Goal: Task Accomplishment & Management: Complete application form

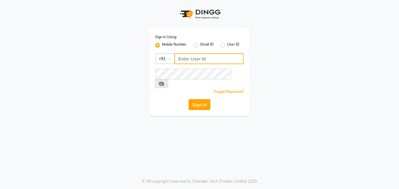
type input "9810374763"
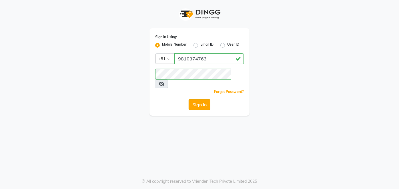
click at [194, 99] on button "Sign In" at bounding box center [200, 104] width 22 height 11
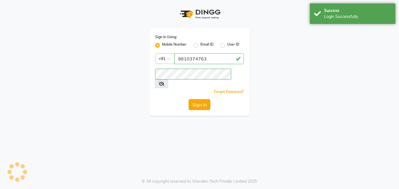
select select "5188"
select select "service"
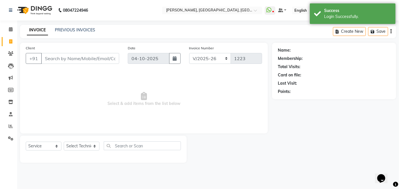
click at [98, 58] on input "Client" at bounding box center [80, 58] width 78 height 11
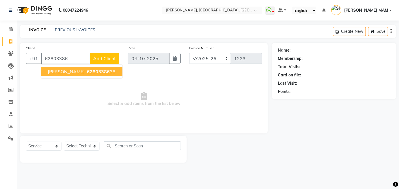
click at [87, 73] on span "62803386" at bounding box center [98, 72] width 23 height 6
type input "6280338638"
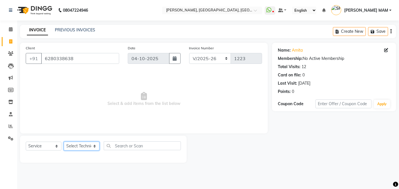
click at [82, 149] on select "Select Technician [PERSON_NAME] MANAGER [PERSON_NAME] pawan SACHIN [PERSON_NAME…" at bounding box center [82, 146] width 36 height 9
select select "34768"
click at [64, 142] on select "Select Technician [PERSON_NAME] MANAGER [PERSON_NAME] pawan SACHIN [PERSON_NAME…" at bounding box center [82, 146] width 36 height 9
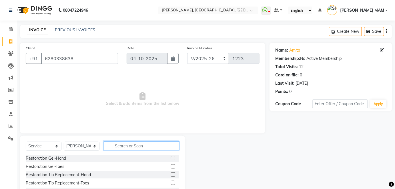
click at [124, 143] on input "text" at bounding box center [141, 146] width 75 height 9
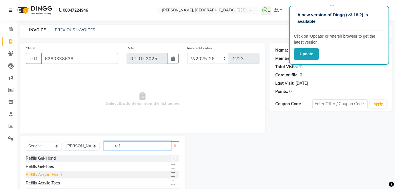
type input "ref"
click at [39, 177] on div "Refills Acrylic-Hand" at bounding box center [44, 175] width 36 height 6
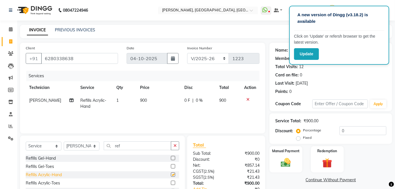
checkbox input "false"
click at [71, 147] on select "Select Technician [PERSON_NAME] MANAGER [PERSON_NAME] pawan SACHIN [PERSON_NAME…" at bounding box center [82, 146] width 36 height 9
select select "48069"
click at [64, 142] on select "Select Technician [PERSON_NAME] MANAGER [PERSON_NAME] pawan SACHIN [PERSON_NAME…" at bounding box center [82, 146] width 36 height 9
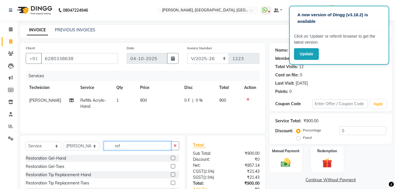
click at [124, 145] on input "ref" at bounding box center [137, 146] width 67 height 9
type input "r"
type input "remo"
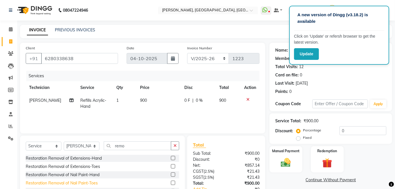
click at [89, 182] on div "Restoration Removal of Nail Paint-Toes" at bounding box center [62, 184] width 72 height 6
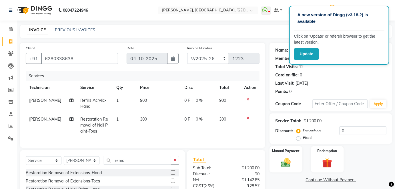
checkbox input "false"
click at [141, 119] on span "300" at bounding box center [143, 119] width 7 height 5
select select "48069"
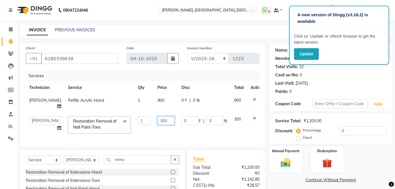
click at [157, 119] on input "300" at bounding box center [165, 121] width 17 height 9
type input "350"
click at [159, 93] on th "Price" at bounding box center [166, 87] width 24 height 13
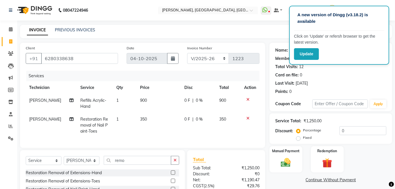
click at [151, 104] on td "900" at bounding box center [159, 103] width 44 height 19
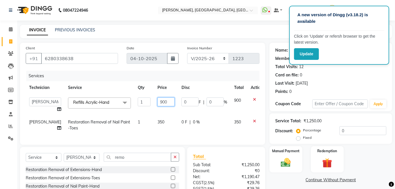
drag, startPoint x: 151, startPoint y: 104, endPoint x: 160, endPoint y: 101, distance: 8.6
click at [160, 101] on input "900" at bounding box center [165, 102] width 17 height 9
type input "9"
type input "1850"
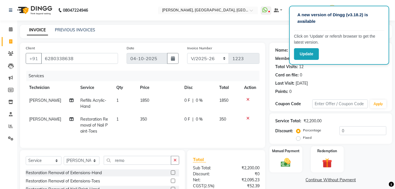
click at [160, 113] on tbody "[PERSON_NAME] Refills Acrylic-Hand 1 1850 0 F | 0 % 1850 [PERSON_NAME] Restorat…" at bounding box center [143, 116] width 234 height 44
click at [294, 165] on img at bounding box center [285, 163] width 17 height 12
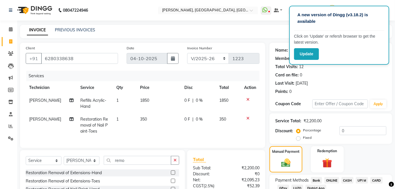
click at [333, 178] on span "ONLINE" at bounding box center [331, 180] width 15 height 7
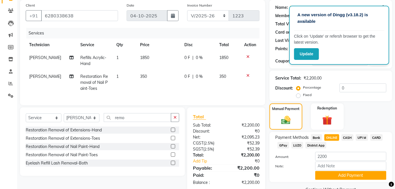
scroll to position [57, 0]
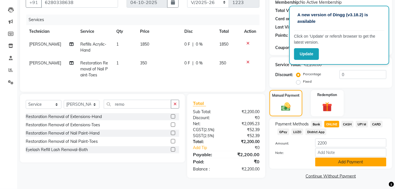
click at [376, 162] on button "Add Payment" at bounding box center [350, 162] width 71 height 9
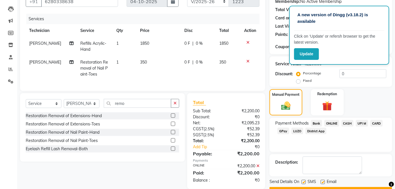
scroll to position [72, 0]
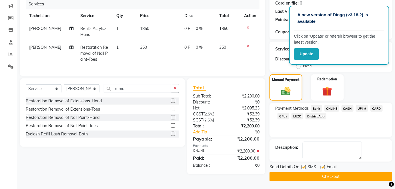
click at [379, 174] on button "Checkout" at bounding box center [330, 177] width 123 height 9
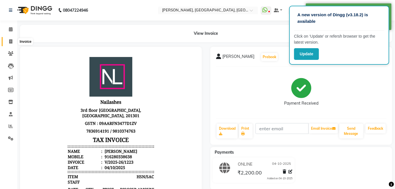
click at [11, 39] on icon at bounding box center [10, 41] width 3 height 4
select select "5188"
select select "service"
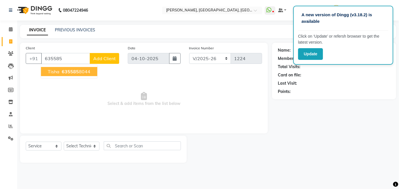
click at [57, 74] on span "Tisha" at bounding box center [54, 72] width 12 height 6
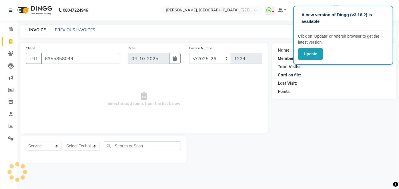
type input "6355858044"
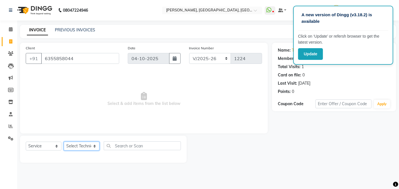
click at [73, 147] on select "Select Technician [PERSON_NAME] MANAGER [PERSON_NAME] pawan SACHIN [PERSON_NAME…" at bounding box center [82, 146] width 36 height 9
select select "48069"
click at [64, 142] on select "Select Technician [PERSON_NAME] MANAGER [PERSON_NAME] pawan SACHIN [PERSON_NAME…" at bounding box center [82, 146] width 36 height 9
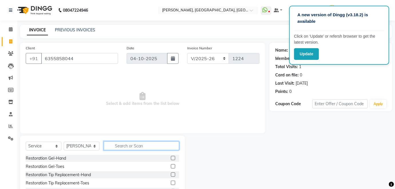
click at [118, 148] on input "text" at bounding box center [141, 146] width 75 height 9
type input "a"
type input "omb"
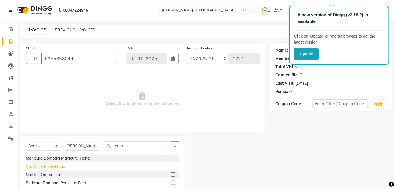
click at [49, 166] on div "Nail Art Ombre-Hand" at bounding box center [45, 167] width 39 height 6
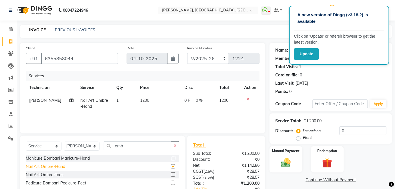
checkbox input "false"
click at [171, 106] on td "1200" at bounding box center [159, 103] width 44 height 19
select select "48069"
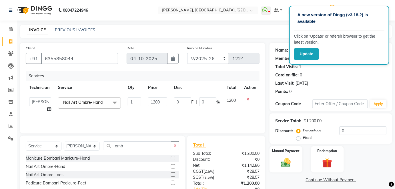
click at [157, 106] on td "1200" at bounding box center [158, 105] width 26 height 22
click at [157, 101] on input "1200" at bounding box center [157, 102] width 19 height 9
click at [155, 101] on input "1200" at bounding box center [157, 102] width 19 height 9
type input "1600"
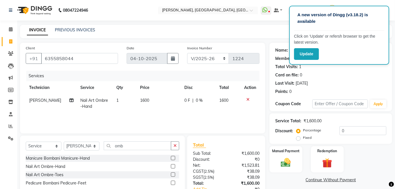
click at [154, 115] on div "Services Technician Service Qty Price Disc Total Action [PERSON_NAME] Nail Art …" at bounding box center [143, 99] width 234 height 57
click at [294, 164] on div "Manual Payment" at bounding box center [286, 160] width 34 height 28
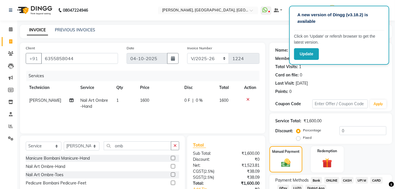
click at [336, 180] on span "ONLINE" at bounding box center [331, 180] width 15 height 7
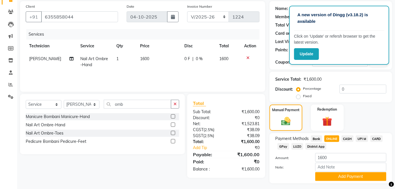
scroll to position [56, 0]
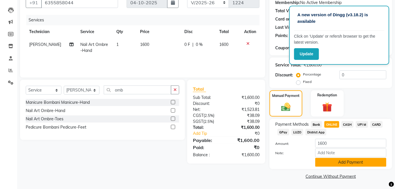
click at [374, 163] on button "Add Payment" at bounding box center [350, 162] width 71 height 9
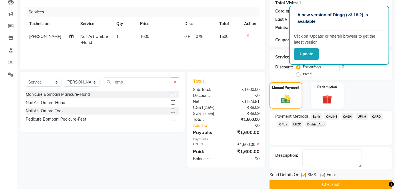
scroll to position [72, 0]
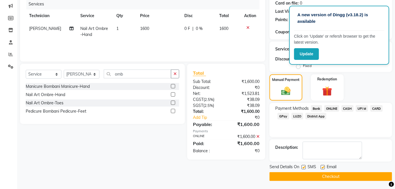
click at [370, 173] on button "Checkout" at bounding box center [330, 177] width 123 height 9
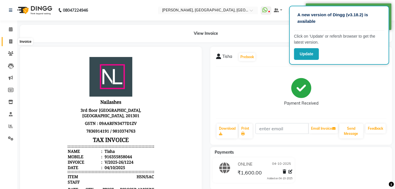
click at [10, 39] on icon at bounding box center [10, 41] width 3 height 4
select select "5188"
select select "service"
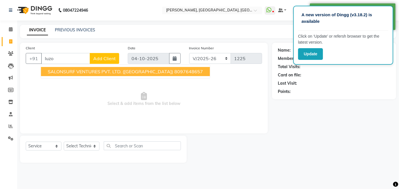
click at [55, 71] on span "SALONSURF VENTURES PVT. LTD. ([GEOGRAPHIC_DATA])" at bounding box center [110, 72] width 125 height 6
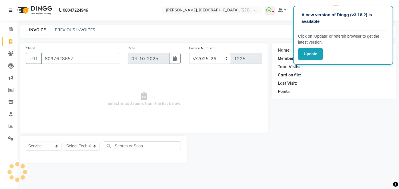
type input "8097648657"
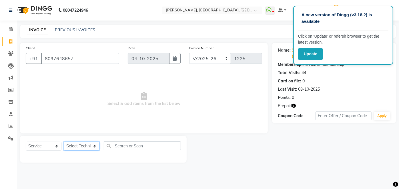
click at [76, 146] on select "Select Technician [PERSON_NAME] MANAGER [PERSON_NAME] pawan SACHIN [PERSON_NAME…" at bounding box center [82, 146] width 36 height 9
select select "34768"
click at [64, 142] on select "Select Technician [PERSON_NAME] MANAGER [PERSON_NAME] pawan SACHIN [PERSON_NAME…" at bounding box center [82, 146] width 36 height 9
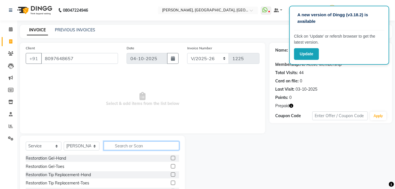
click at [128, 147] on input "text" at bounding box center [141, 146] width 75 height 9
type input "so"
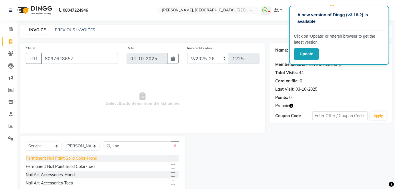
click at [94, 159] on div "Permanent Nail Paint Solid Color-Hand" at bounding box center [61, 159] width 71 height 6
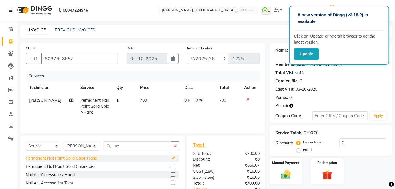
checkbox input "false"
click at [86, 147] on select "Select Technician [PERSON_NAME] MANAGER [PERSON_NAME] pawan SACHIN [PERSON_NAME…" at bounding box center [82, 146] width 36 height 9
select select "68711"
click at [64, 142] on select "Select Technician [PERSON_NAME] MANAGER [PERSON_NAME] pawan SACHIN [PERSON_NAME…" at bounding box center [82, 146] width 36 height 9
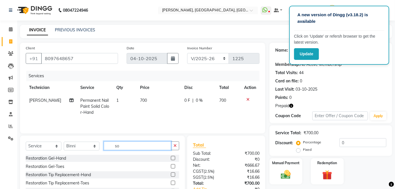
click at [124, 144] on input "so" at bounding box center [137, 146] width 67 height 9
type input "s"
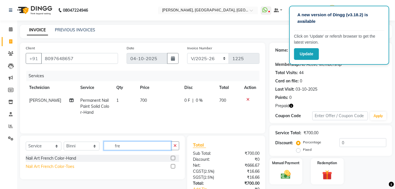
type input "fre"
click at [68, 167] on div "Nail Art French Color-Toes" at bounding box center [50, 167] width 49 height 6
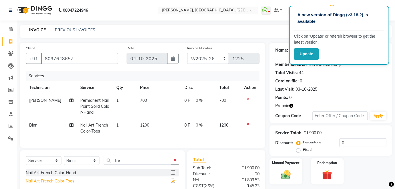
checkbox input "false"
click at [78, 163] on select "Select Technician [PERSON_NAME] MANAGER [PERSON_NAME] pawan SACHIN [PERSON_NAME…" at bounding box center [82, 161] width 36 height 9
select select "35800"
click at [64, 161] on select "Select Technician [PERSON_NAME] MANAGER [PERSON_NAME] pawan SACHIN [PERSON_NAME…" at bounding box center [82, 161] width 36 height 9
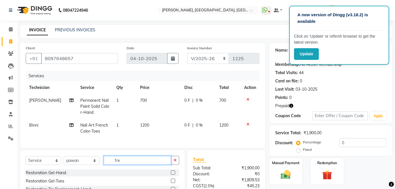
click at [129, 162] on input "fre" at bounding box center [137, 160] width 67 height 9
type input "f"
click at [129, 162] on input "ref" at bounding box center [137, 160] width 67 height 9
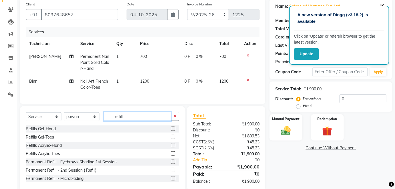
scroll to position [58, 0]
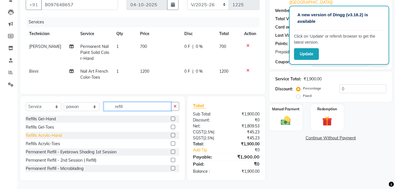
type input "refill"
click at [51, 136] on div "Refills Acrylic-Hand" at bounding box center [44, 136] width 36 height 6
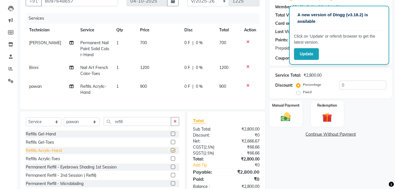
checkbox input "false"
click at [140, 43] on span "700" at bounding box center [143, 42] width 7 height 5
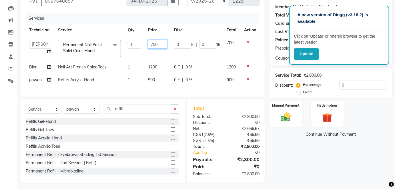
click at [160, 46] on input "700" at bounding box center [157, 44] width 19 height 9
type input "7"
type input "3035"
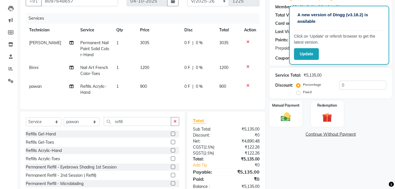
click at [151, 67] on td "1200" at bounding box center [159, 70] width 44 height 19
select select "68711"
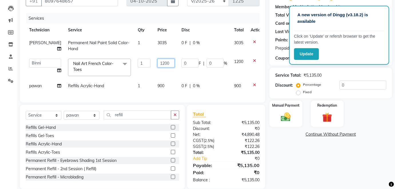
click at [165, 63] on input "1200" at bounding box center [165, 63] width 17 height 9
type input "1"
click at [165, 63] on input "number" at bounding box center [165, 63] width 17 height 9
type input "1260"
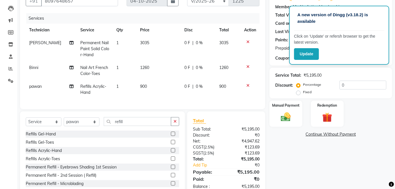
click at [159, 79] on td "1260" at bounding box center [159, 70] width 44 height 19
select select "68711"
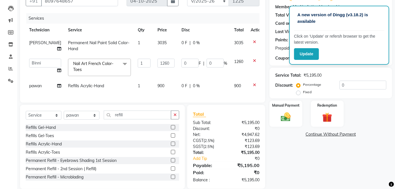
click at [157, 88] on span "900" at bounding box center [160, 85] width 7 height 5
select select "35800"
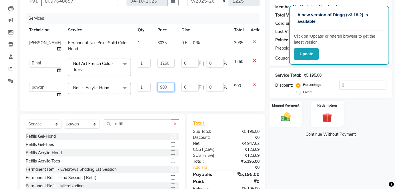
click at [163, 84] on input "900" at bounding box center [165, 87] width 17 height 9
type input "9"
type input "2700"
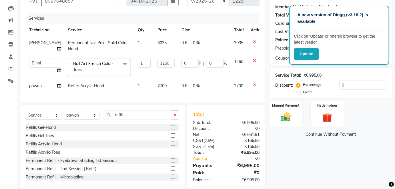
click at [163, 97] on div "Services Technician Service Qty Price Disc Total Action [PERSON_NAME] Permanent…" at bounding box center [143, 55] width 234 height 84
click at [335, 112] on img at bounding box center [327, 117] width 17 height 13
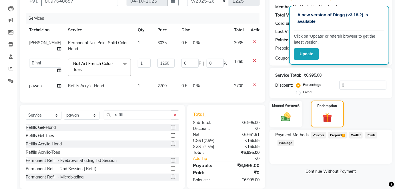
click at [341, 132] on span "Prepaid 5" at bounding box center [337, 135] width 19 height 7
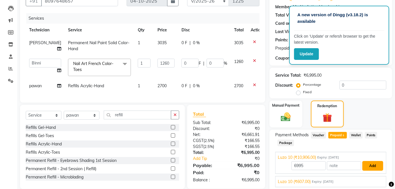
click at [364, 161] on button "Add" at bounding box center [372, 166] width 21 height 10
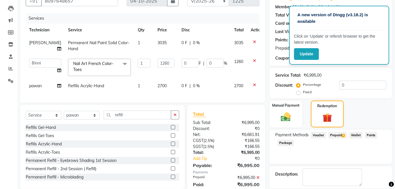
scroll to position [81, 0]
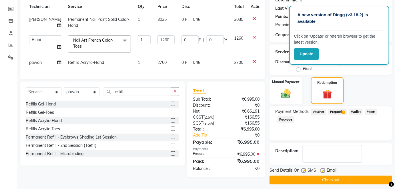
click at [369, 176] on button "Checkout" at bounding box center [330, 180] width 123 height 9
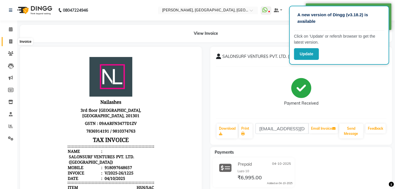
click at [11, 40] on icon at bounding box center [10, 41] width 3 height 4
select select "service"
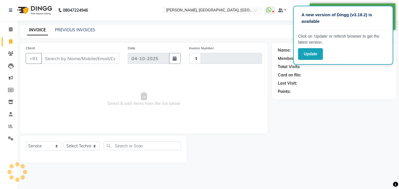
type input "1226"
select select "5188"
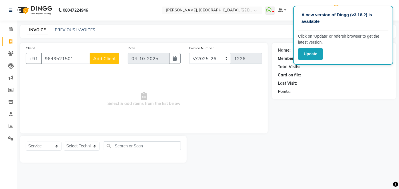
type input "9643521501"
click at [98, 58] on span "Add Client" at bounding box center [104, 59] width 23 height 6
select select "21"
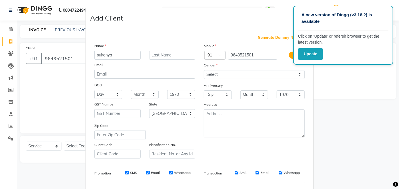
type input "sukanya"
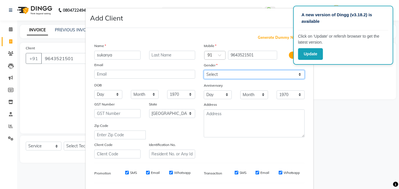
click at [211, 75] on select "Select [DEMOGRAPHIC_DATA] [DEMOGRAPHIC_DATA] Other Prefer Not To Say" at bounding box center [254, 74] width 101 height 9
select select "[DEMOGRAPHIC_DATA]"
click at [204, 70] on select "Select [DEMOGRAPHIC_DATA] [DEMOGRAPHIC_DATA] Other Prefer Not To Say" at bounding box center [254, 74] width 101 height 9
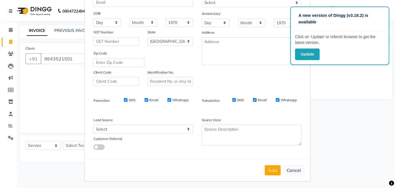
scroll to position [74, 0]
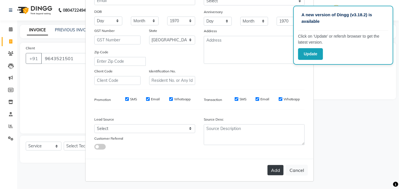
click at [277, 171] on button "Add" at bounding box center [275, 170] width 16 height 10
select select
select select "null"
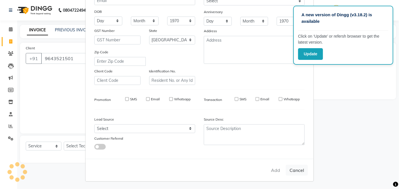
select select
checkbox input "false"
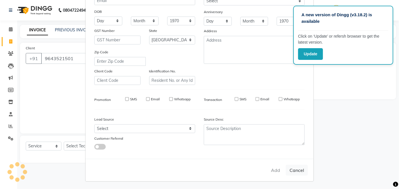
checkbox input "false"
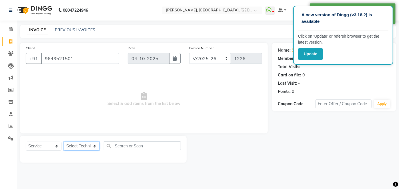
click at [87, 145] on select "Select Technician [PERSON_NAME] MANAGER [PERSON_NAME] pawan SACHIN [PERSON_NAME…" at bounding box center [82, 146] width 36 height 9
select select "48069"
click at [64, 142] on select "Select Technician [PERSON_NAME] MANAGER [PERSON_NAME] pawan SACHIN [PERSON_NAME…" at bounding box center [82, 146] width 36 height 9
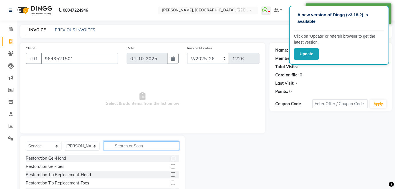
click at [120, 146] on input "text" at bounding box center [141, 146] width 75 height 9
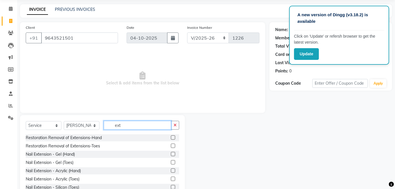
scroll to position [31, 0]
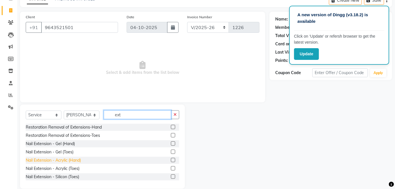
type input "ext"
click at [64, 159] on div "Nail Extension - Acrylic (Hand)" at bounding box center [53, 161] width 55 height 6
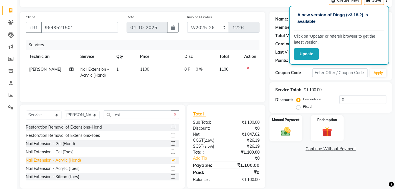
checkbox input "false"
click at [152, 77] on td "1100" at bounding box center [159, 72] width 44 height 19
select select "48069"
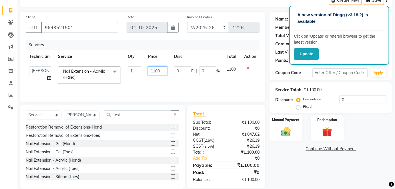
click at [154, 73] on input "1100" at bounding box center [157, 71] width 19 height 9
type input "2400"
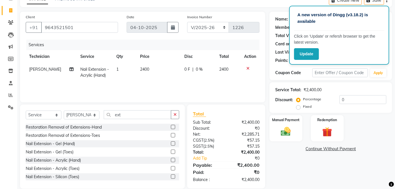
click at [161, 83] on div "Services Technician Service Qty Price Disc Total Action [PERSON_NAME] Nail Exte…" at bounding box center [143, 68] width 234 height 57
click at [275, 130] on div "Manual Payment" at bounding box center [286, 129] width 34 height 28
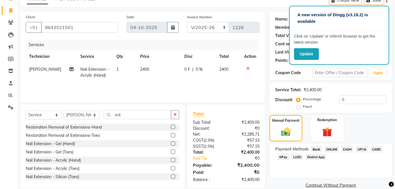
click at [335, 148] on span "ONLINE" at bounding box center [331, 149] width 15 height 7
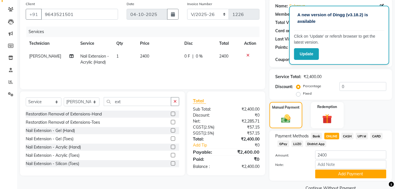
scroll to position [56, 0]
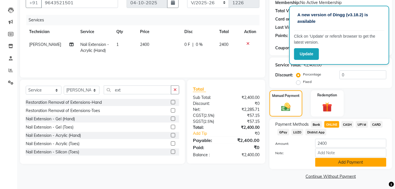
click at [371, 162] on button "Add Payment" at bounding box center [350, 162] width 71 height 9
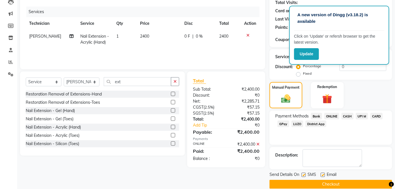
scroll to position [72, 0]
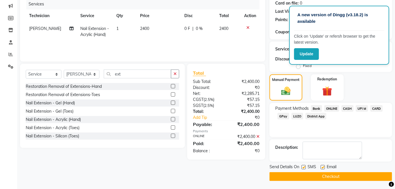
click at [371, 176] on button "Checkout" at bounding box center [330, 177] width 123 height 9
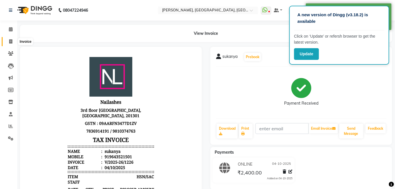
click at [11, 40] on icon at bounding box center [10, 41] width 3 height 4
select select "service"
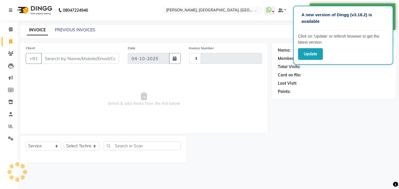
type input "1227"
select select "5188"
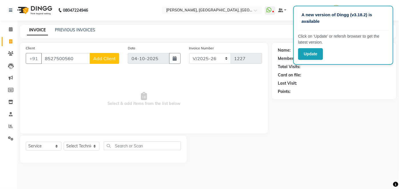
type input "8527500560"
click at [109, 56] on span "Add Client" at bounding box center [104, 59] width 23 height 6
select select "21"
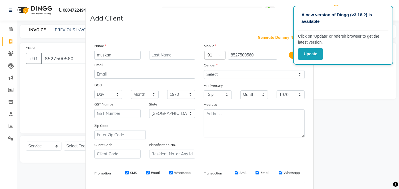
type input "muskan"
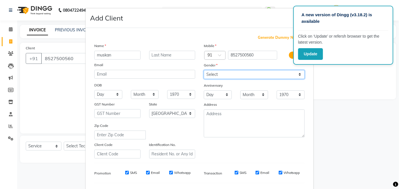
click at [232, 72] on select "Select [DEMOGRAPHIC_DATA] [DEMOGRAPHIC_DATA] Other Prefer Not To Say" at bounding box center [254, 74] width 101 height 9
select select "[DEMOGRAPHIC_DATA]"
click at [204, 70] on select "Select [DEMOGRAPHIC_DATA] [DEMOGRAPHIC_DATA] Other Prefer Not To Say" at bounding box center [254, 74] width 101 height 9
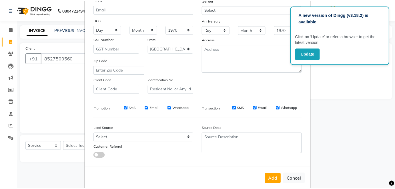
scroll to position [74, 0]
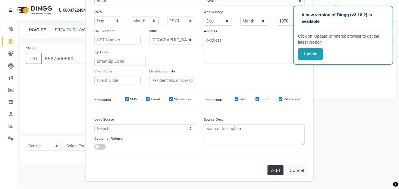
click at [277, 170] on button "Add" at bounding box center [275, 170] width 16 height 10
select select
select select "null"
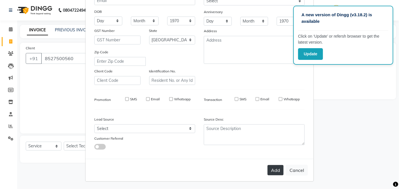
select select
checkbox input "false"
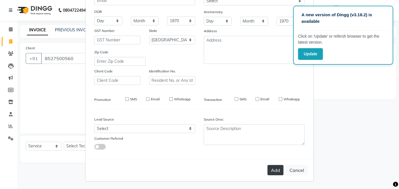
checkbox input "false"
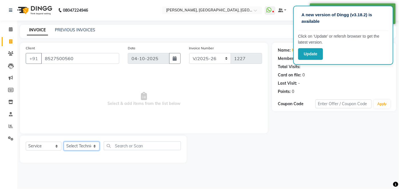
click at [75, 146] on select "Select Technician [PERSON_NAME] MANAGER [PERSON_NAME] pawan SACHIN [PERSON_NAME…" at bounding box center [82, 146] width 36 height 9
select select "68711"
click at [64, 142] on select "Select Technician [PERSON_NAME] MANAGER [PERSON_NAME] pawan SACHIN [PERSON_NAME…" at bounding box center [82, 146] width 36 height 9
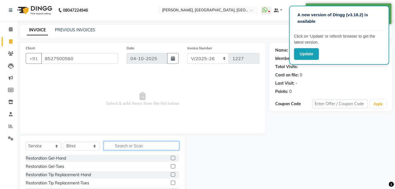
click at [118, 146] on input "text" at bounding box center [141, 146] width 75 height 9
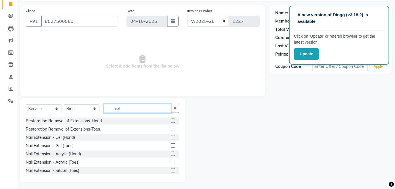
scroll to position [39, 0]
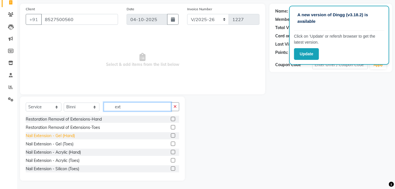
type input "ext"
click at [69, 137] on div "Nail Extension - Gel (Hand)" at bounding box center [50, 136] width 49 height 6
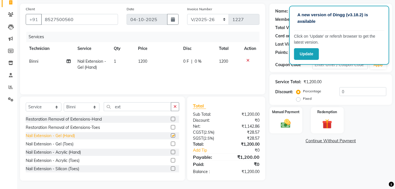
checkbox input "false"
click at [148, 69] on td "1200" at bounding box center [157, 64] width 45 height 19
select select "68711"
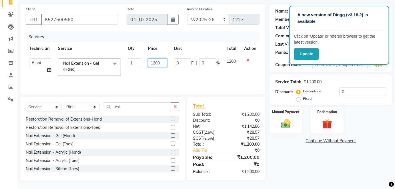
click at [155, 65] on input "1200" at bounding box center [157, 63] width 19 height 9
type input "2300"
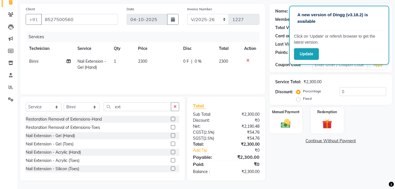
click at [166, 75] on div "Services Technician Service Qty Price Disc Total Action Binni Nail Extension - …" at bounding box center [143, 60] width 234 height 57
click at [293, 119] on img at bounding box center [285, 124] width 17 height 12
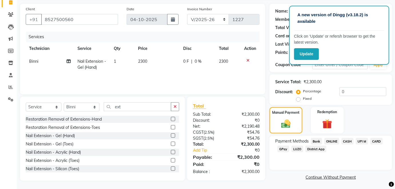
click at [333, 141] on span "ONLINE" at bounding box center [331, 141] width 15 height 7
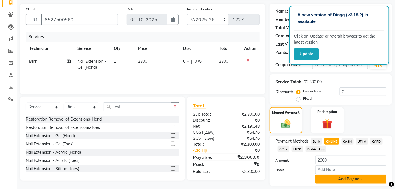
click at [373, 176] on button "Add Payment" at bounding box center [350, 179] width 71 height 9
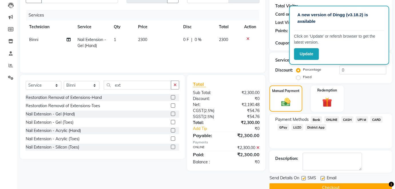
scroll to position [72, 0]
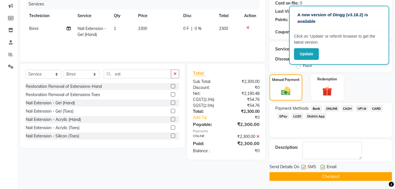
click at [373, 173] on button "Checkout" at bounding box center [330, 177] width 123 height 9
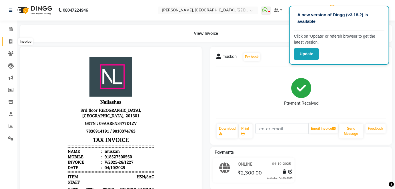
click at [12, 45] on span at bounding box center [11, 42] width 10 height 7
select select "service"
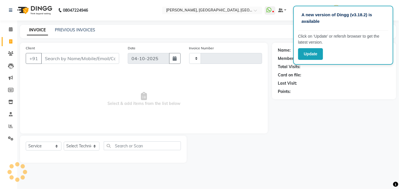
type input "1228"
select select "5188"
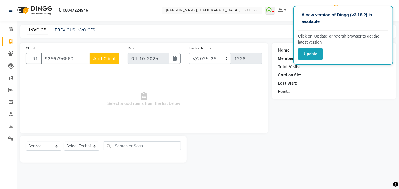
type input "9266796660"
click at [96, 56] on span "Add Client" at bounding box center [104, 59] width 23 height 6
select select "21"
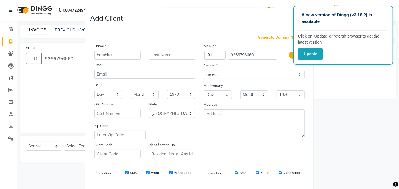
type input "harshita"
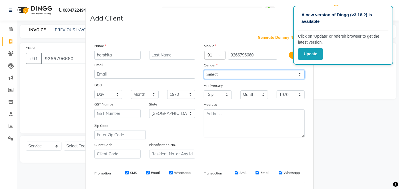
click at [211, 73] on select "Select [DEMOGRAPHIC_DATA] [DEMOGRAPHIC_DATA] Other Prefer Not To Say" at bounding box center [254, 74] width 101 height 9
select select "[DEMOGRAPHIC_DATA]"
click at [204, 70] on select "Select [DEMOGRAPHIC_DATA] [DEMOGRAPHIC_DATA] Other Prefer Not To Say" at bounding box center [254, 74] width 101 height 9
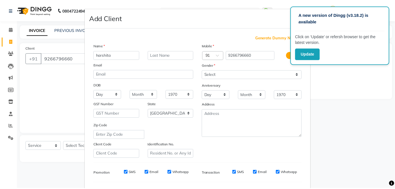
scroll to position [74, 0]
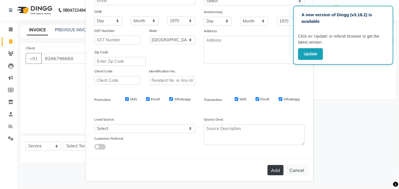
click at [276, 166] on button "Add" at bounding box center [275, 170] width 16 height 10
select select
select select "null"
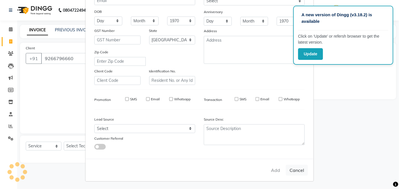
select select
checkbox input "false"
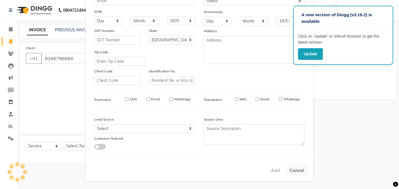
checkbox input "false"
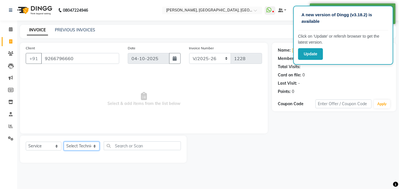
click at [85, 144] on select "Select Technician [PERSON_NAME] MANAGER [PERSON_NAME] pawan SACHIN [PERSON_NAME…" at bounding box center [82, 146] width 36 height 9
select select "34768"
click at [64, 142] on select "Select Technician [PERSON_NAME] MANAGER [PERSON_NAME] pawan SACHIN [PERSON_NAME…" at bounding box center [82, 146] width 36 height 9
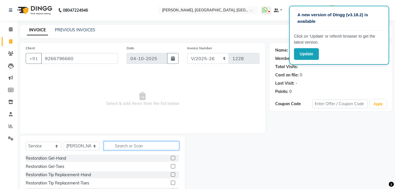
click at [121, 143] on input "text" at bounding box center [141, 146] width 75 height 9
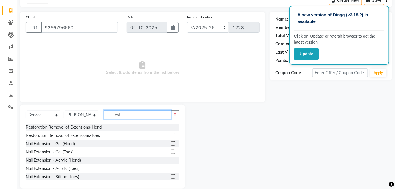
scroll to position [35, 0]
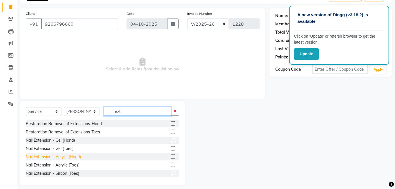
type input "ext"
click at [60, 156] on div "Nail Extension - Acrylic (Hand)" at bounding box center [53, 157] width 55 height 6
checkbox input "false"
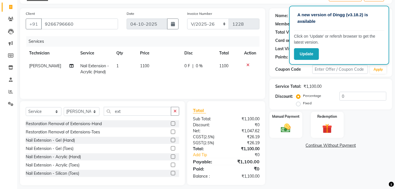
click at [141, 83] on div "Services Technician Service Qty Price Disc Total Action [PERSON_NAME] Nail Exte…" at bounding box center [143, 64] width 234 height 57
click at [149, 68] on td "1100" at bounding box center [159, 69] width 44 height 19
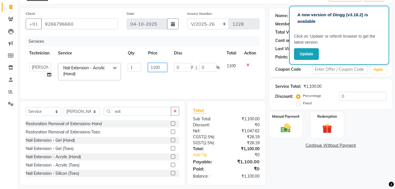
click at [156, 68] on input "1100" at bounding box center [157, 67] width 19 height 9
type input "3000"
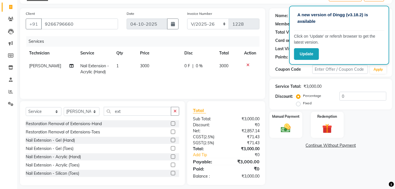
click at [164, 75] on td "3000" at bounding box center [159, 69] width 44 height 19
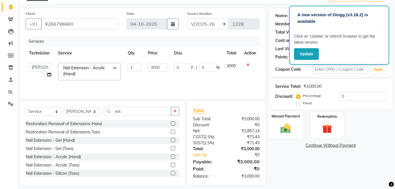
click at [275, 123] on div "Manual Payment" at bounding box center [286, 125] width 34 height 28
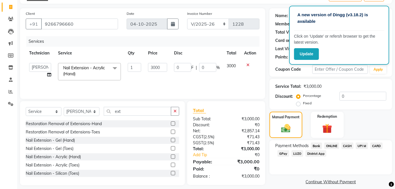
click at [330, 146] on span "ONLINE" at bounding box center [331, 146] width 15 height 7
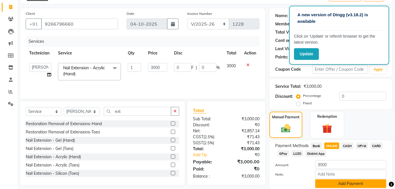
click at [374, 185] on button "Add Payment" at bounding box center [350, 184] width 71 height 9
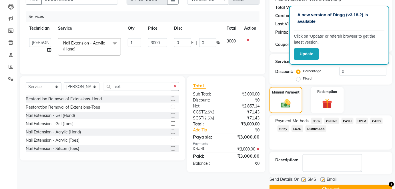
scroll to position [72, 0]
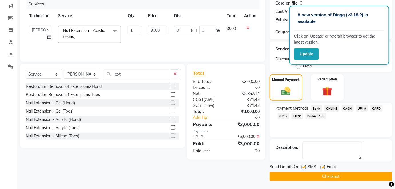
click at [376, 175] on button "Checkout" at bounding box center [330, 177] width 123 height 9
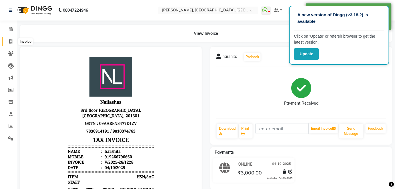
click at [9, 39] on icon at bounding box center [10, 41] width 3 height 4
select select "service"
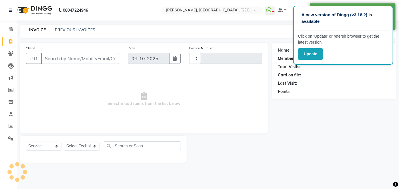
type input "1229"
select select "5188"
click at [61, 29] on link "PREVIOUS INVOICES" at bounding box center [75, 29] width 40 height 5
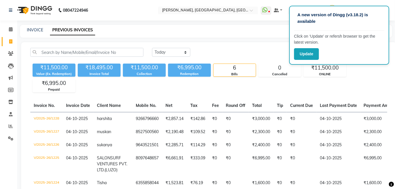
click at [33, 33] on div "INVOICE PREVIOUS INVOICES" at bounding box center [206, 31] width 372 height 13
click at [37, 30] on link "INVOICE" at bounding box center [35, 29] width 16 height 5
select select "service"
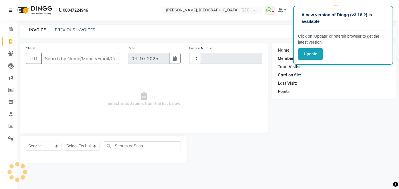
type input "1229"
select select "5188"
